Goal: Information Seeking & Learning: Learn about a topic

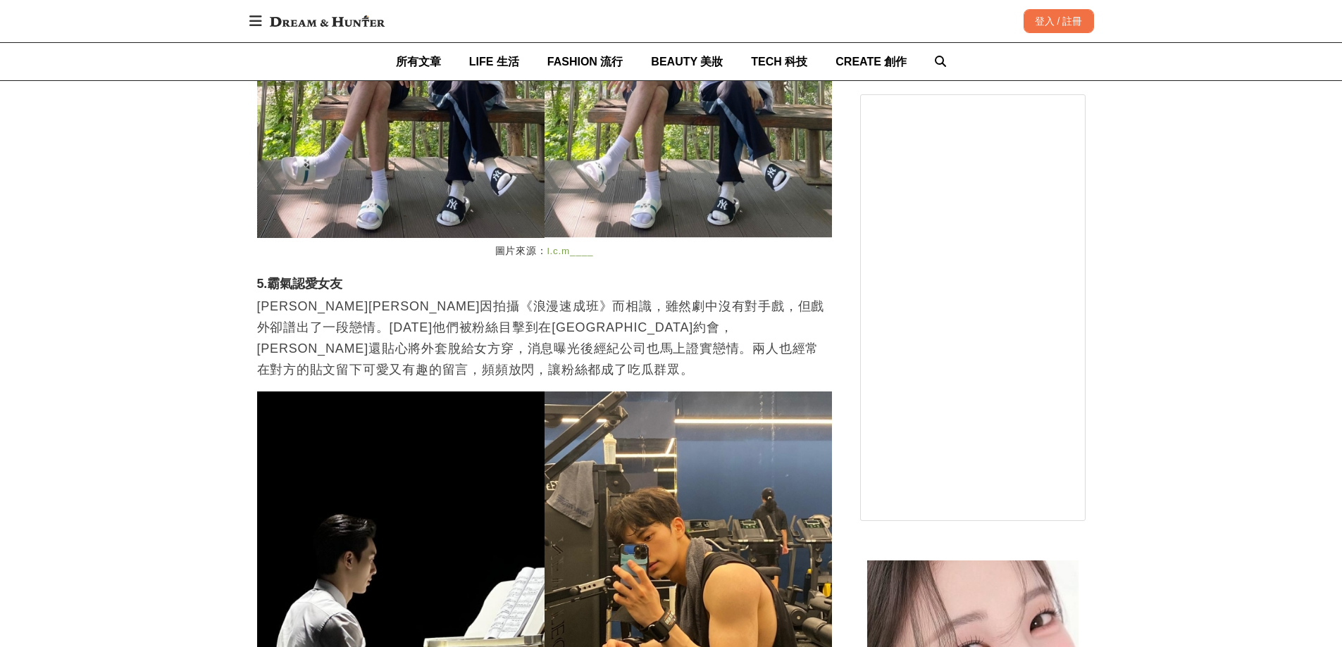
scroll to position [0, 1150]
drag, startPoint x: 406, startPoint y: 208, endPoint x: 466, endPoint y: 204, distance: 60.7
click at [466, 296] on p "[PERSON_NAME][PERSON_NAME]因拍攝《浪漫速成班》而相識，雖然劇中沒有對手戲，但戲外卻譜出了一段戀情。[DATE]他們被粉絲目擊到在[G…" at bounding box center [544, 338] width 575 height 85
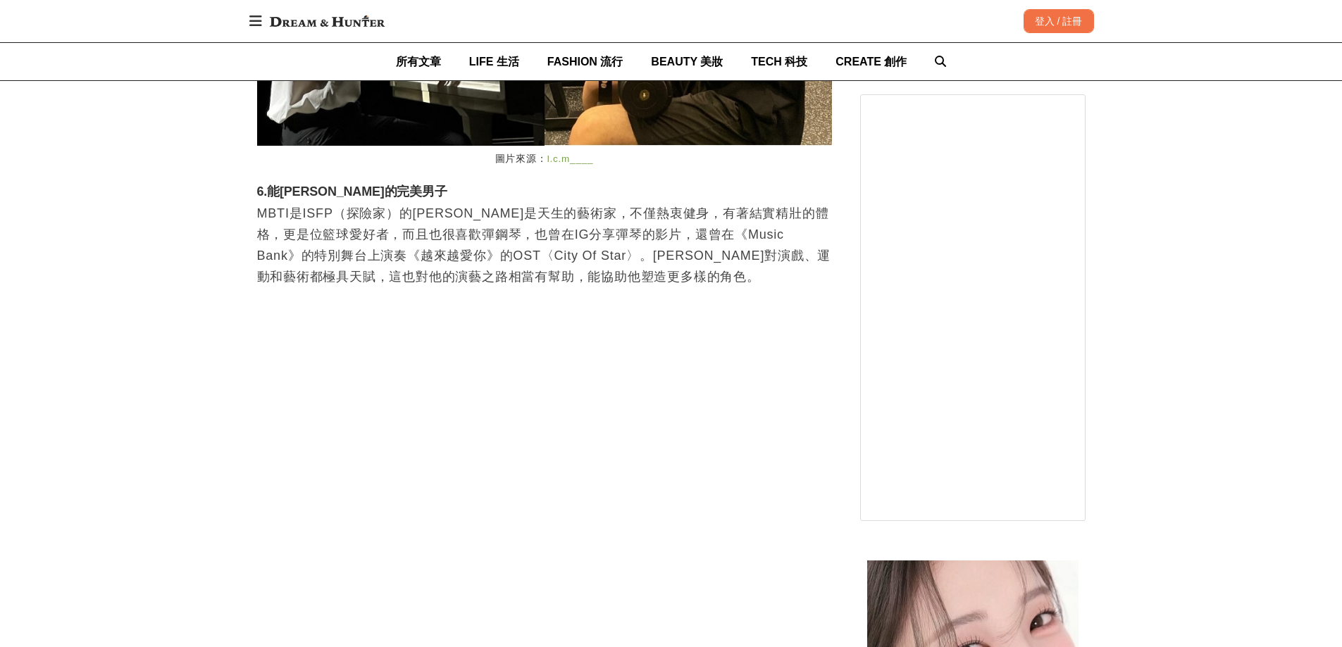
scroll to position [0, 575]
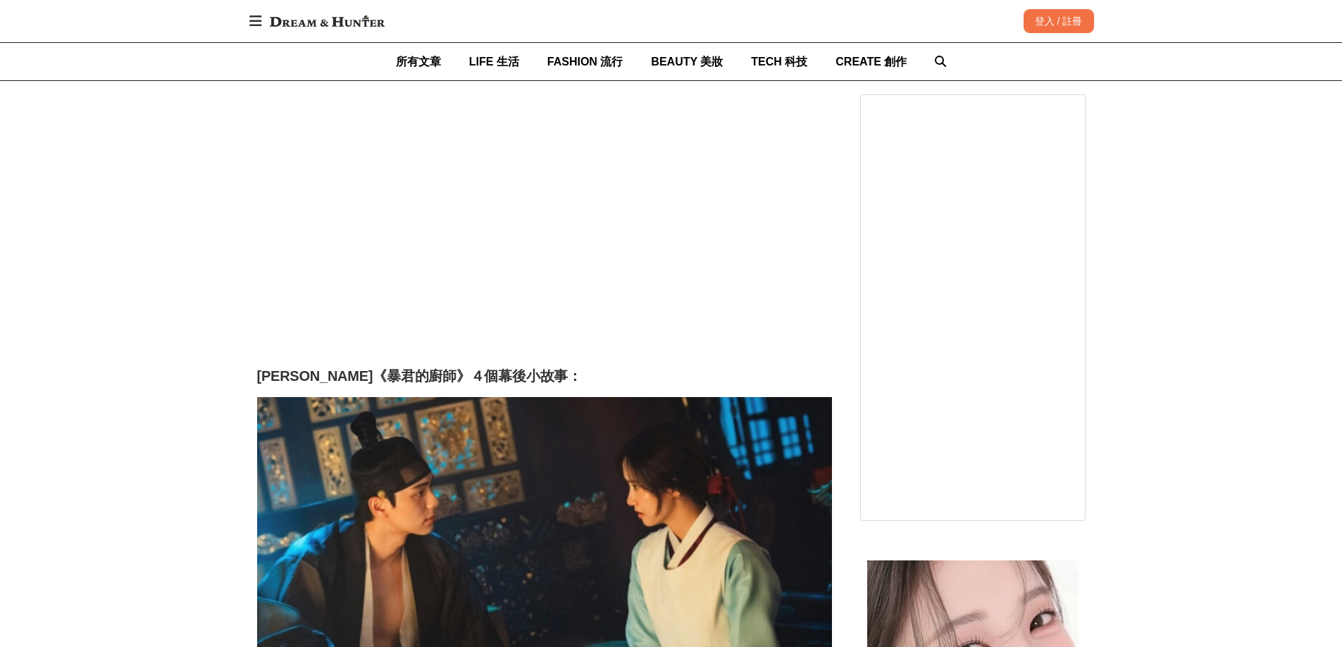
scroll to position [5283, 0]
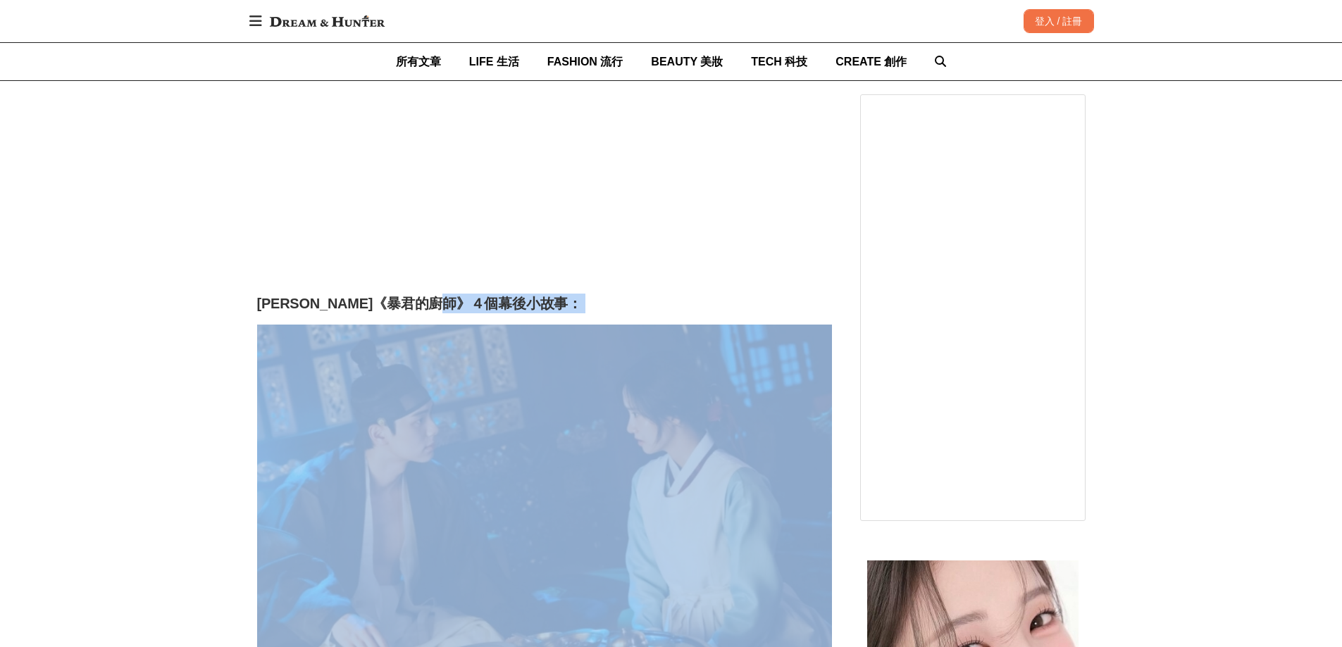
drag, startPoint x: 123, startPoint y: 294, endPoint x: 178, endPoint y: 337, distance: 69.6
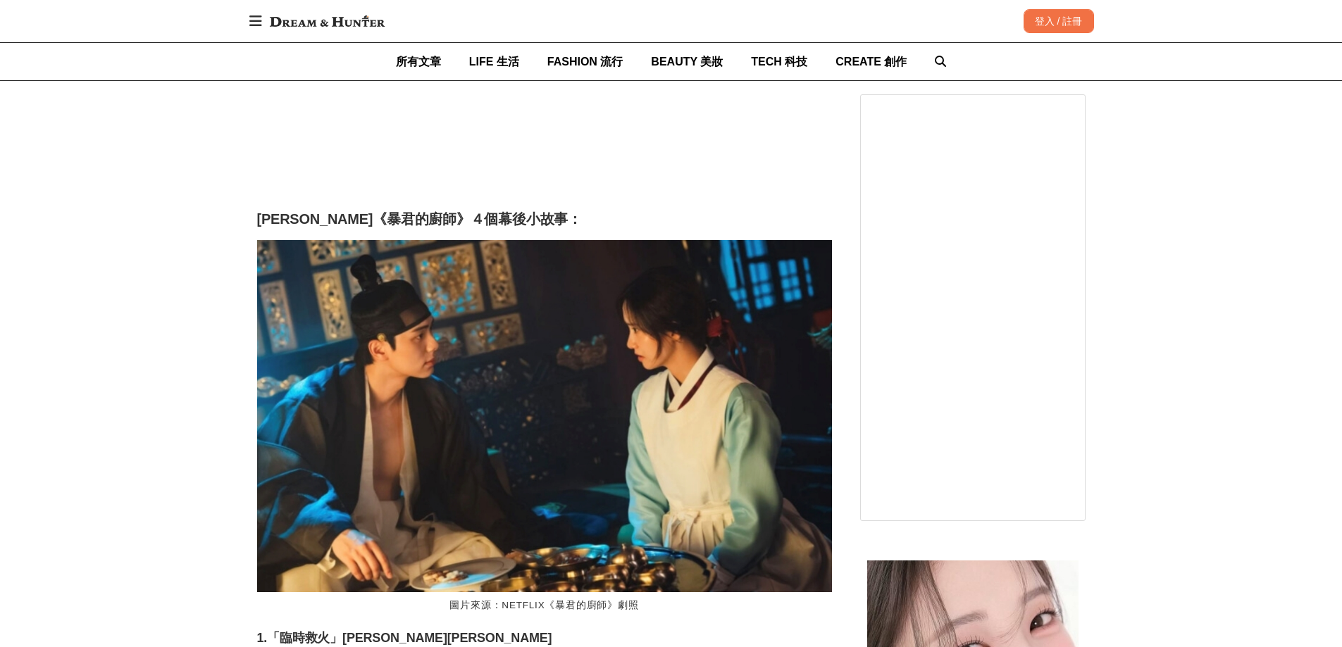
scroll to position [5565, 0]
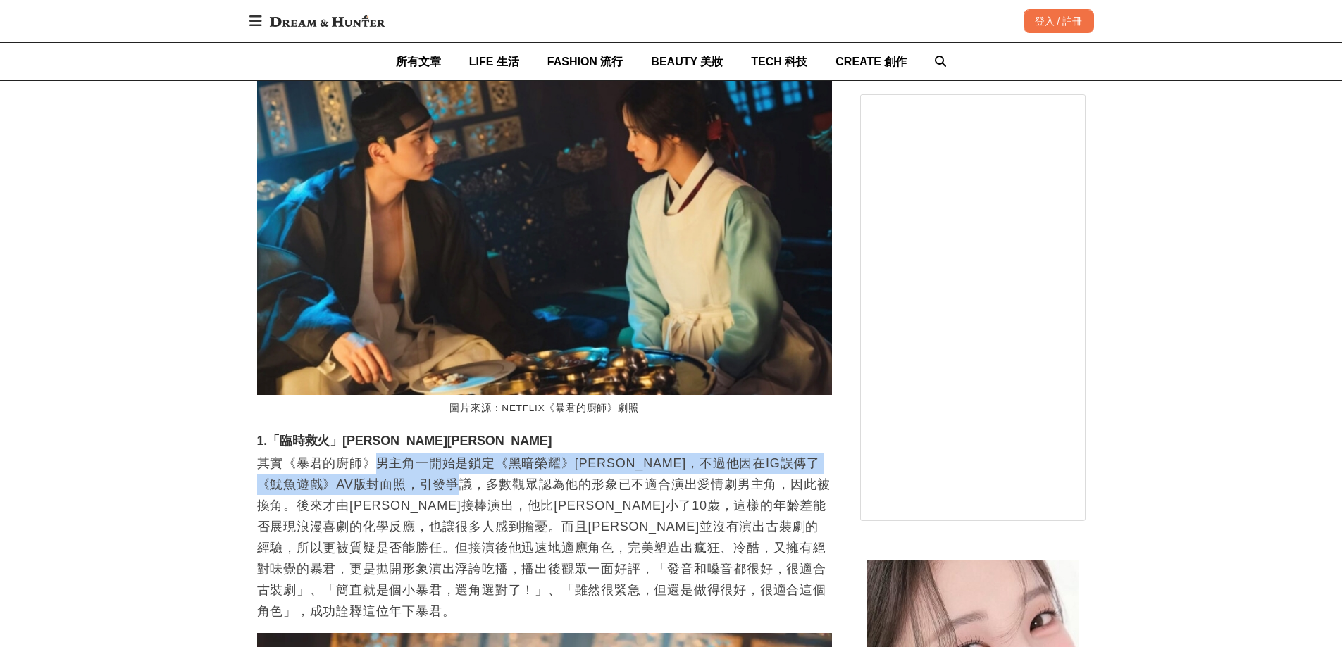
drag, startPoint x: 377, startPoint y: 369, endPoint x: 588, endPoint y: 399, distance: 213.5
click at [516, 453] on p "其實《暴君的廚師》男主角一開始是鎖定《黑暗榮耀》[PERSON_NAME]，不過他因在IG誤傳了《魷魚遊戲》AV版封面照，引發爭議，多數觀眾認為他的形象已不適…" at bounding box center [544, 537] width 575 height 169
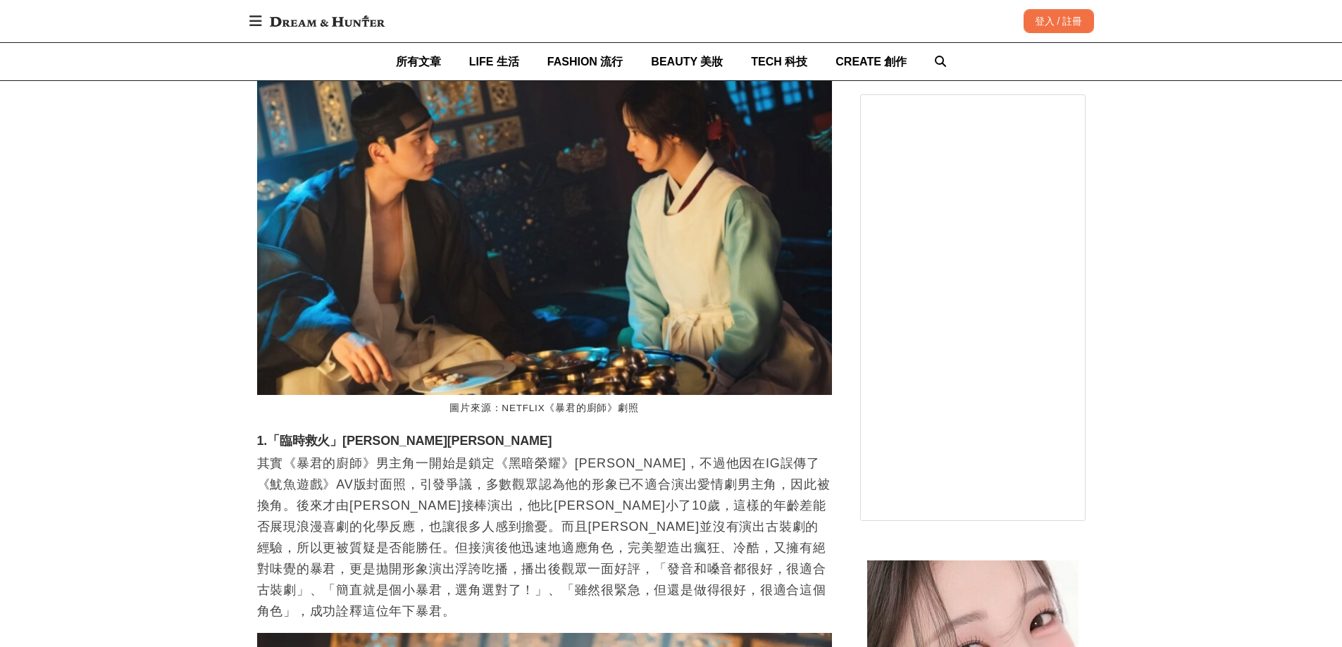
click at [590, 453] on p "其實《暴君的廚師》男主角一開始是鎖定《黑暗榮耀》[PERSON_NAME]，不過他因在IG誤傳了《魷魚遊戲》AV版封面照，引發爭議，多數觀眾認為他的形象已不適…" at bounding box center [544, 537] width 575 height 169
drag, startPoint x: 578, startPoint y: 362, endPoint x: 612, endPoint y: 373, distance: 36.3
click at [618, 453] on p "其實《暴君的廚師》男主角一開始是鎖定《黑暗榮耀》[PERSON_NAME]，不過他因在IG誤傳了《魷魚遊戲》AV版封面照，引發爭議，多數觀眾認為他的形象已不適…" at bounding box center [544, 537] width 575 height 169
click at [590, 453] on p "其實《暴君的廚師》男主角一開始是鎖定《黑暗榮耀》[PERSON_NAME]，不過他因在IG誤傳了《魷魚遊戲》AV版封面照，引發爭議，多數觀眾認為他的形象已不適…" at bounding box center [544, 537] width 575 height 169
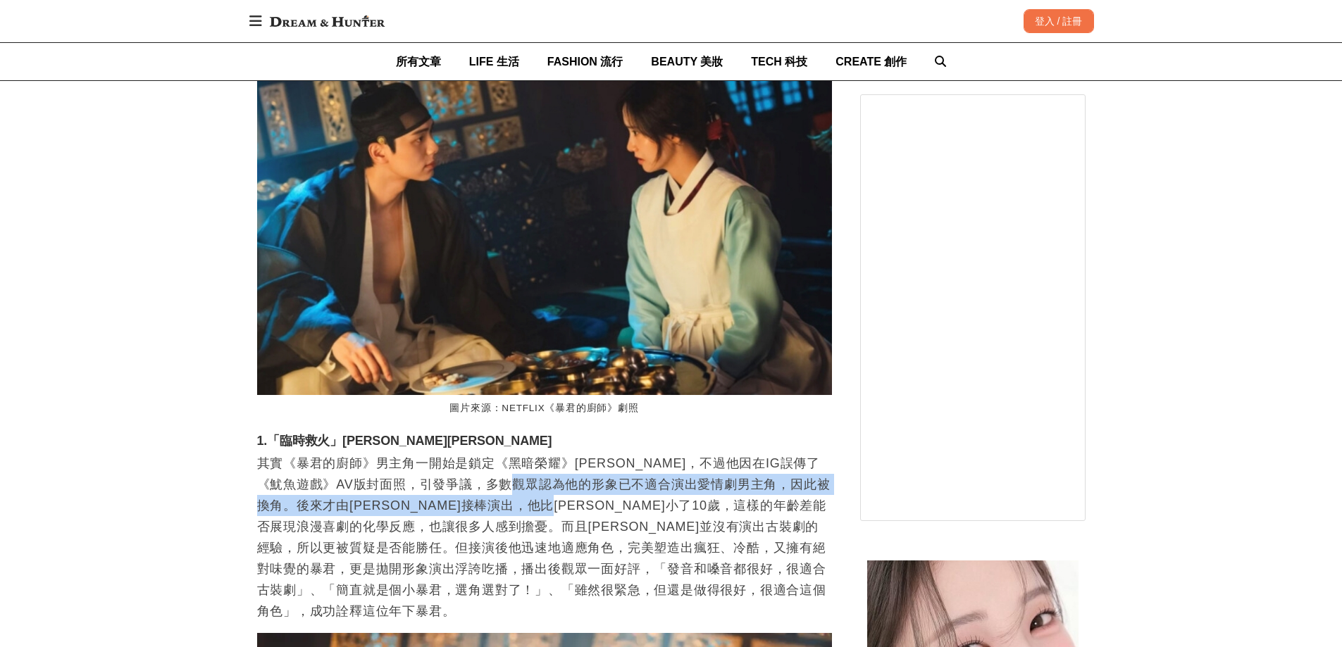
drag, startPoint x: 570, startPoint y: 384, endPoint x: 653, endPoint y: 404, distance: 85.4
click at [653, 453] on p "其實《暴君的廚師》男主角一開始是鎖定《黑暗榮耀》[PERSON_NAME]，不過他因在IG誤傳了《魷魚遊戲》AV版封面照，引發爭議，多數觀眾認為他的形象已不適…" at bounding box center [544, 537] width 575 height 169
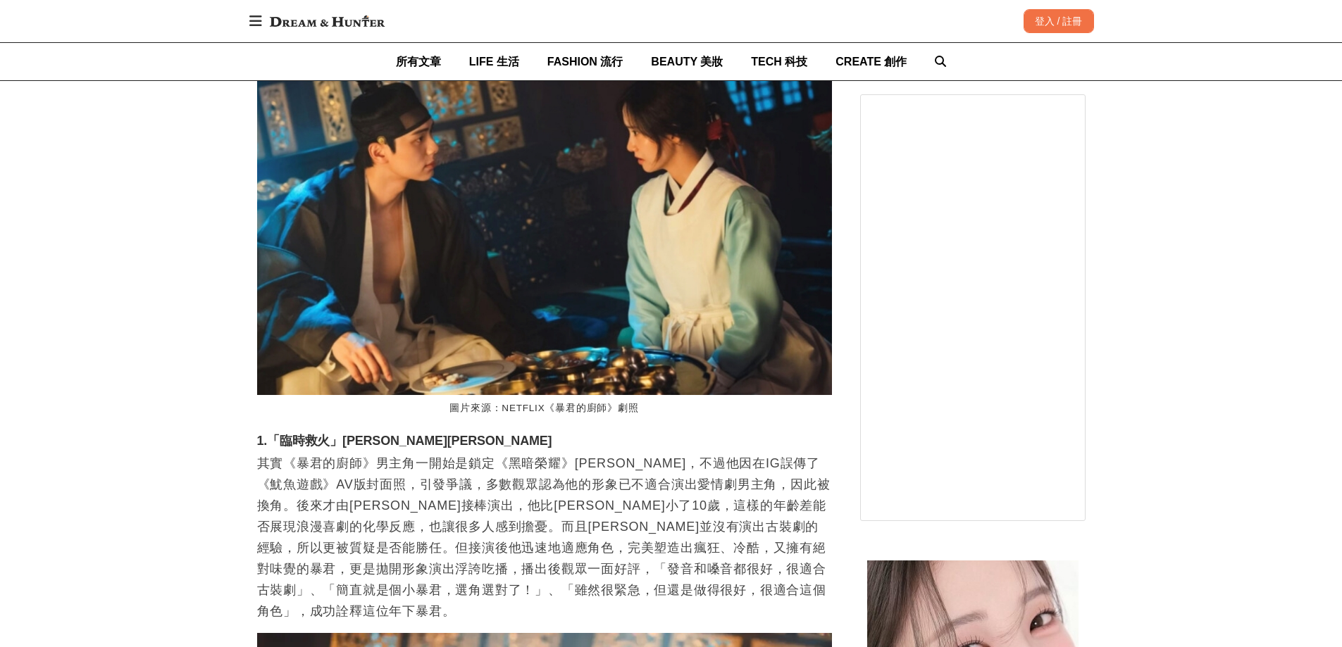
scroll to position [0, 0]
click at [700, 453] on p "其實《暴君的廚師》男主角一開始是鎖定《黑暗榮耀》[PERSON_NAME]，不過他因在IG誤傳了《魷魚遊戲》AV版封面照，引發爭議，多數觀眾認為他的形象已不適…" at bounding box center [544, 537] width 575 height 169
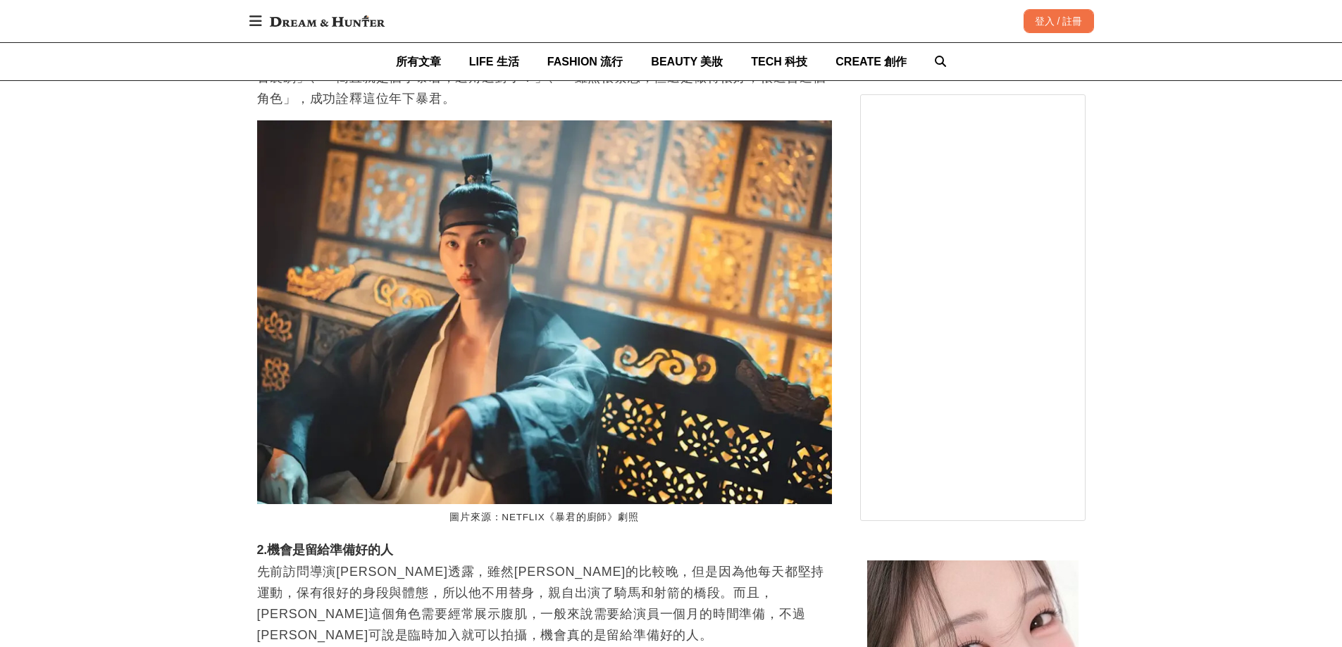
scroll to position [6199, 0]
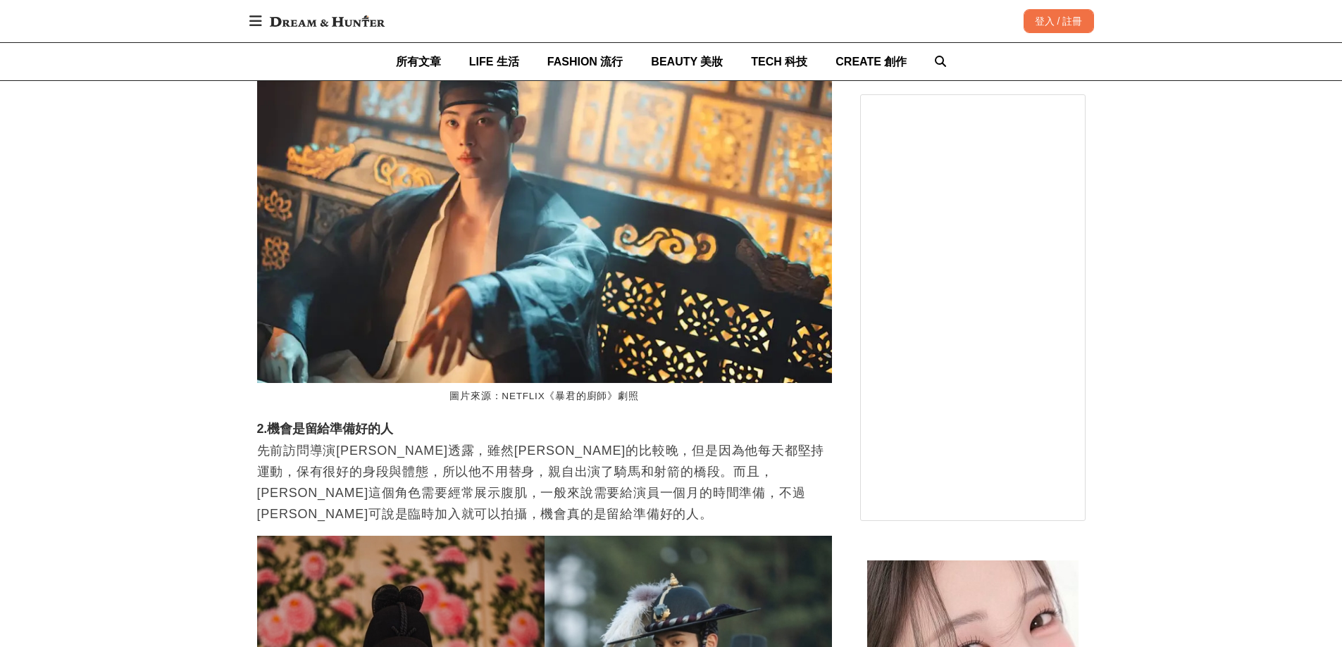
click at [492, 422] on h3 "2.機會是留給準備好的人" at bounding box center [544, 429] width 575 height 15
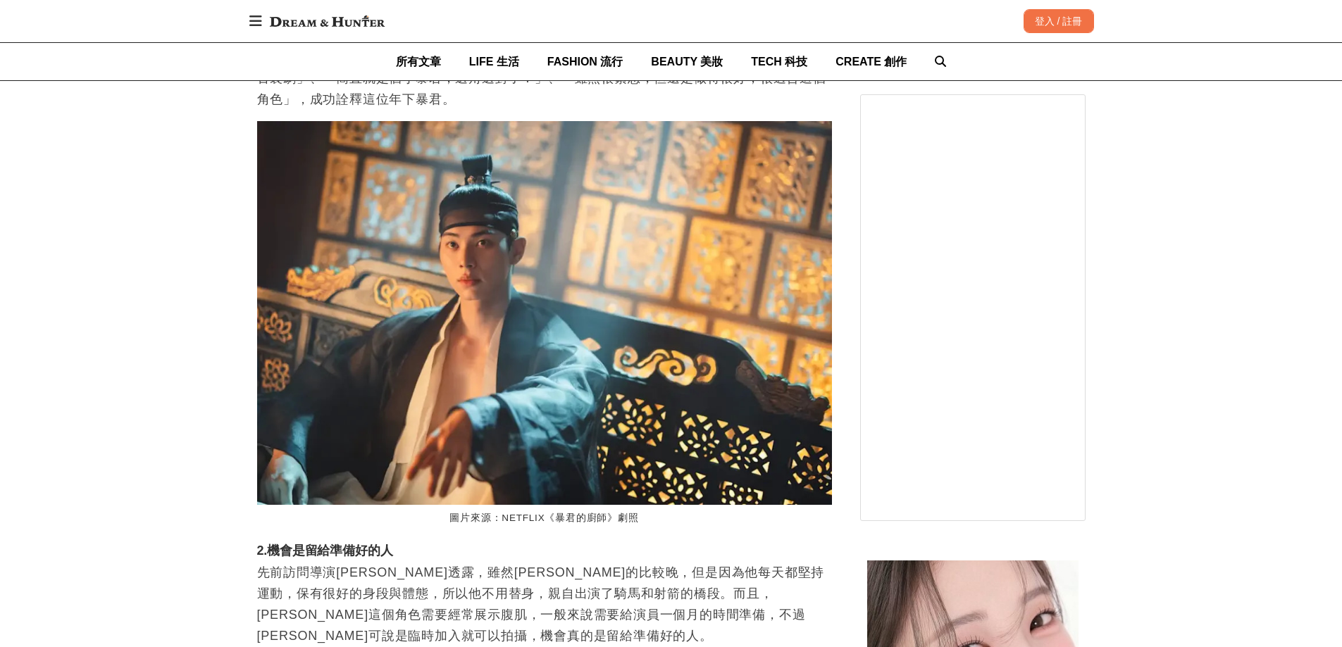
scroll to position [5776, 0]
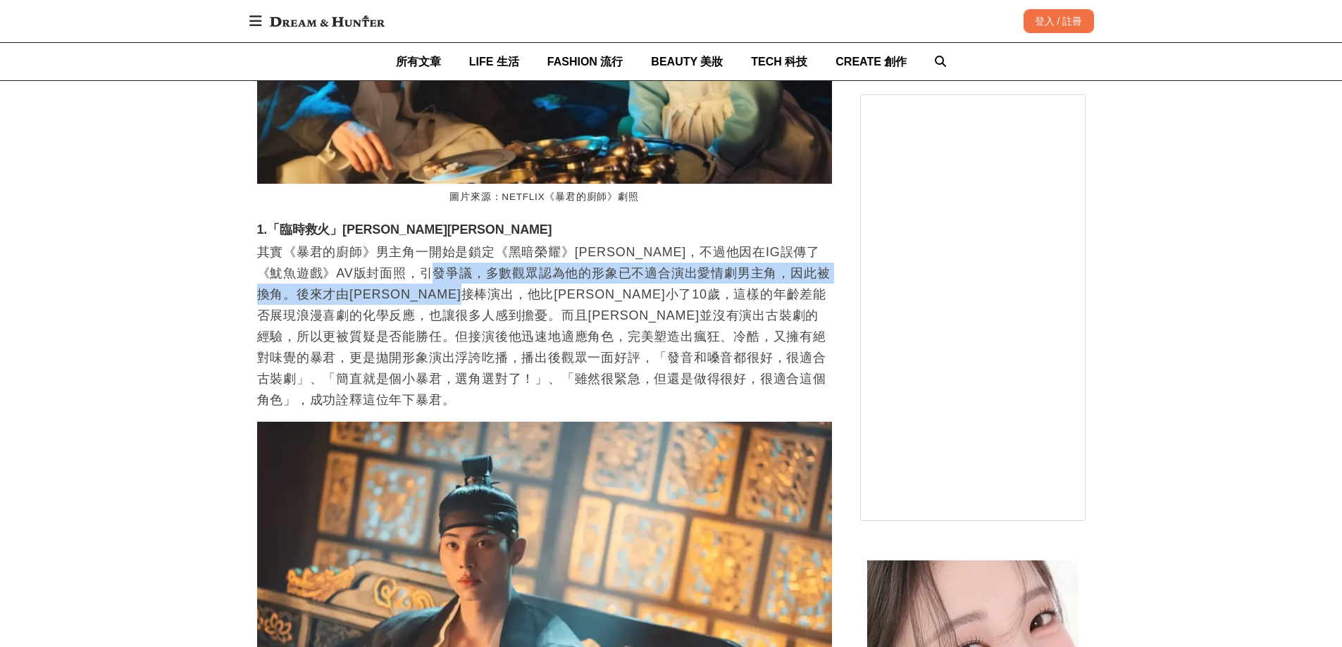
drag, startPoint x: 485, startPoint y: 177, endPoint x: 568, endPoint y: 205, distance: 87.8
click at [568, 242] on p "其實《暴君的廚師》男主角一開始是鎖定《黑暗榮耀》[PERSON_NAME]，不過他因在IG誤傳了《魷魚遊戲》AV版封面照，引發爭議，多數觀眾認為他的形象已不適…" at bounding box center [544, 326] width 575 height 169
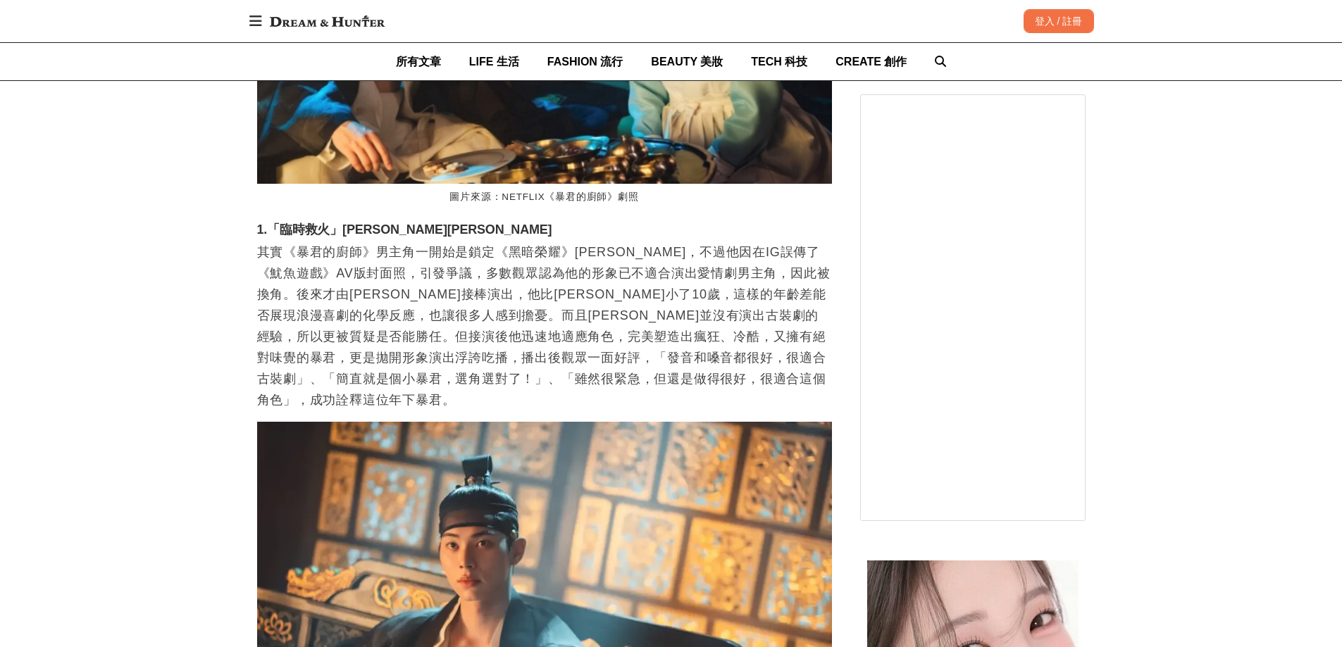
click at [596, 242] on p "其實《暴君的廚師》男主角一開始是鎖定《黑暗榮耀》[PERSON_NAME]，不過他因在IG誤傳了《魷魚遊戲》AV版封面照，引發爭議，多數觀眾認為他的形象已不適…" at bounding box center [544, 326] width 575 height 169
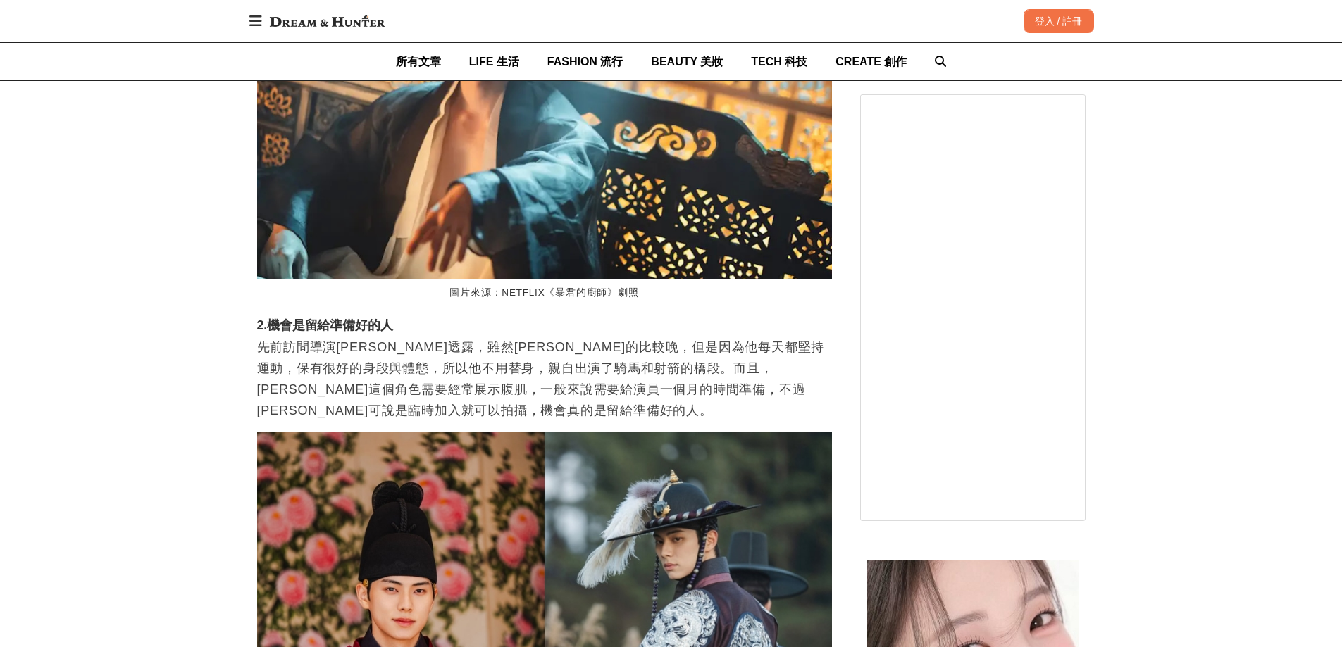
scroll to position [6270, 0]
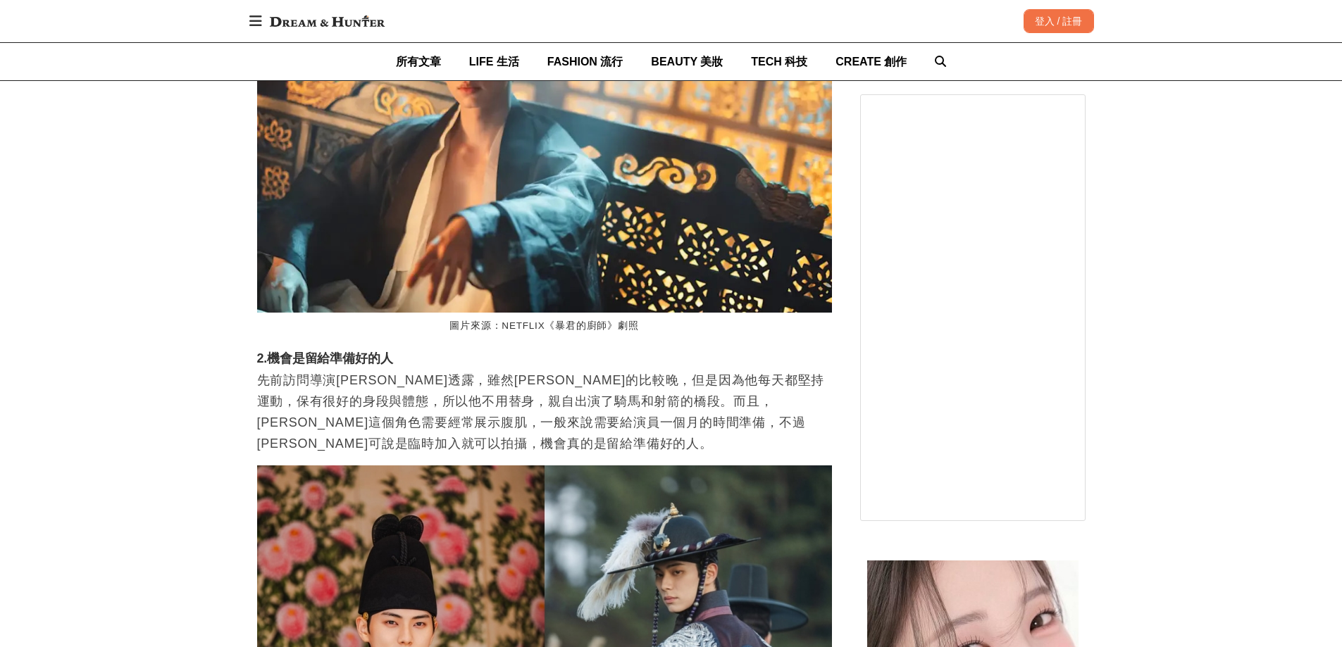
drag, startPoint x: 662, startPoint y: 321, endPoint x: 762, endPoint y: 171, distance: 179.7
click at [662, 370] on p "先前訪問導演[PERSON_NAME]透露，雖然[PERSON_NAME]的比較晚，但是因為他每天都堅持運動，保有很好的身段與體態，所以他不用替身，親自出演了…" at bounding box center [544, 412] width 575 height 85
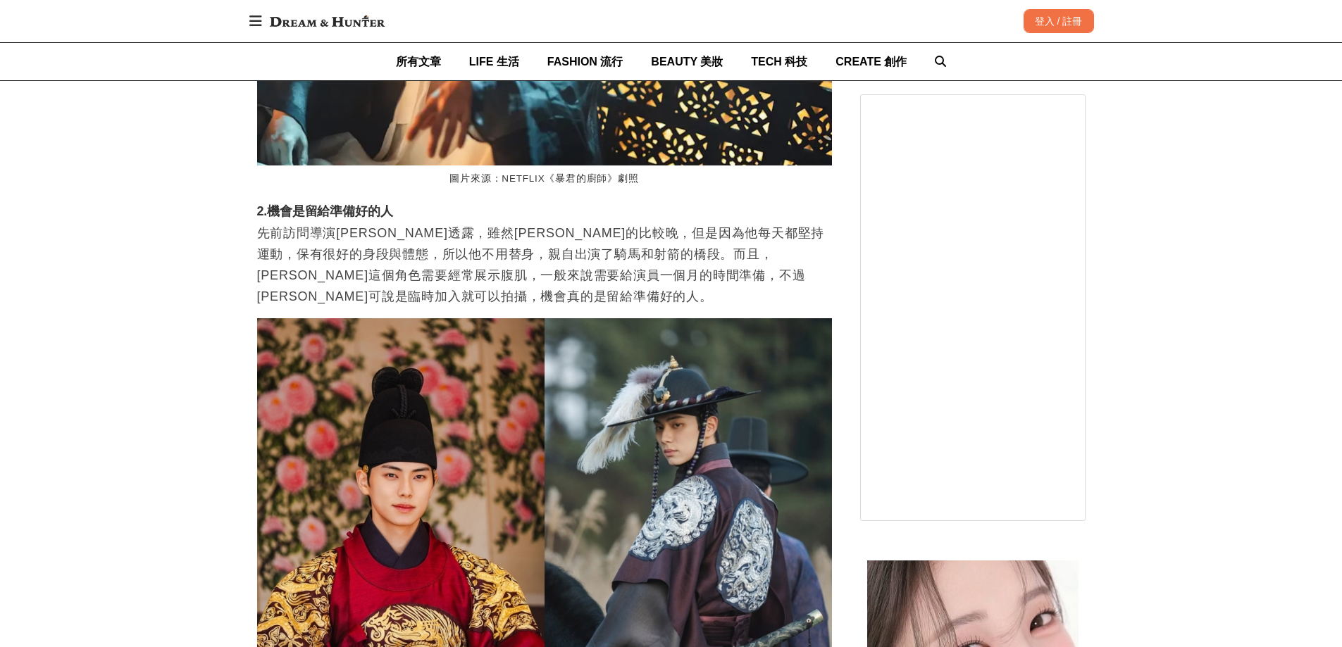
scroll to position [6622, 0]
